Goal: Information Seeking & Learning: Check status

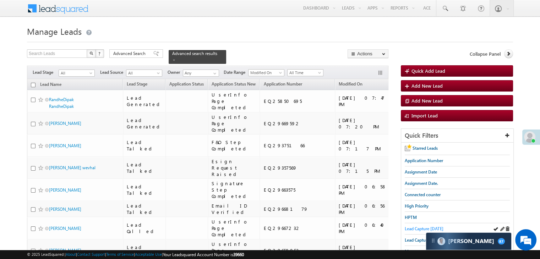
click at [416, 227] on span "Lead Capture today" at bounding box center [424, 228] width 39 height 5
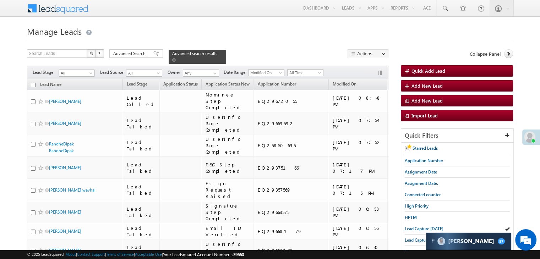
click at [176, 58] on span at bounding box center [174, 60] width 4 height 4
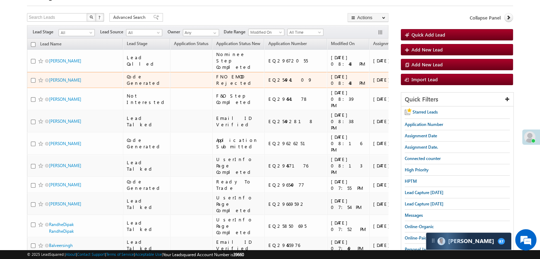
scroll to position [36, 0]
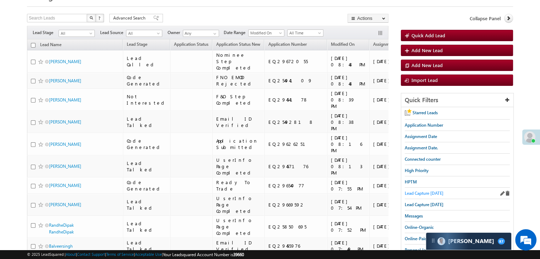
click at [416, 190] on link "Lead Capture today" at bounding box center [424, 193] width 39 height 7
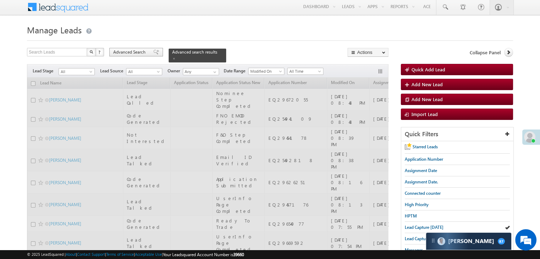
scroll to position [0, 0]
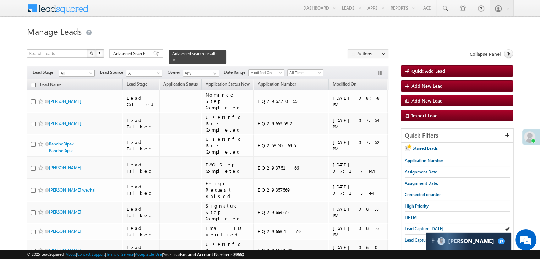
click at [76, 70] on span "All" at bounding box center [76, 73] width 34 height 6
click at [77, 119] on link "Not Interested" at bounding box center [77, 116] width 36 height 6
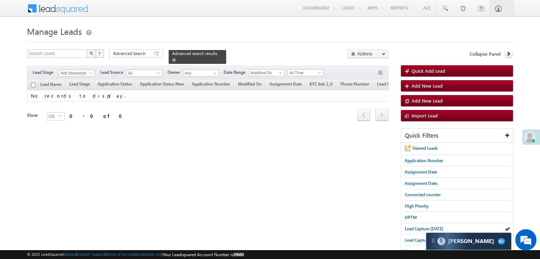
click at [176, 58] on span at bounding box center [174, 60] width 4 height 4
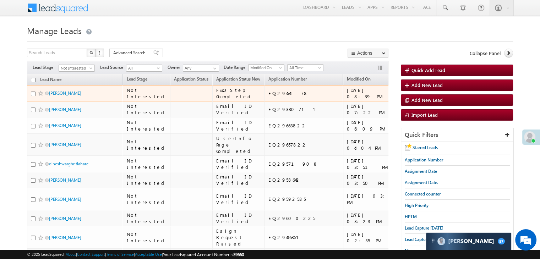
scroll to position [0, 0]
